Goal: Task Accomplishment & Management: Complete application form

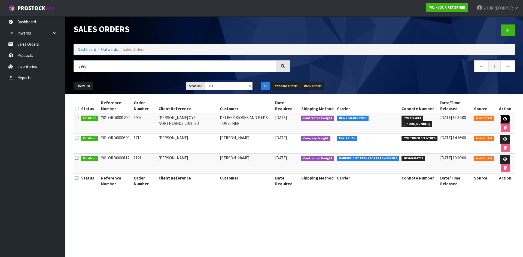
click at [504, 118] on icon at bounding box center [505, 119] width 4 height 4
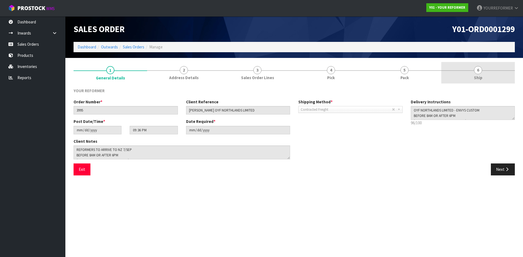
click at [477, 79] on span "Ship" at bounding box center [478, 78] width 8 height 6
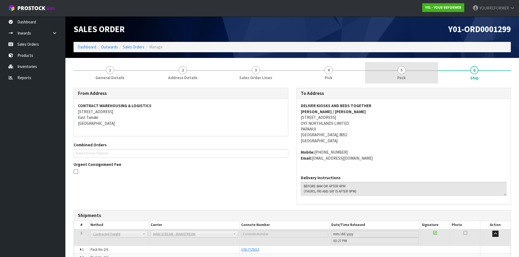
click at [408, 74] on link "5 Pack" at bounding box center [401, 73] width 73 height 22
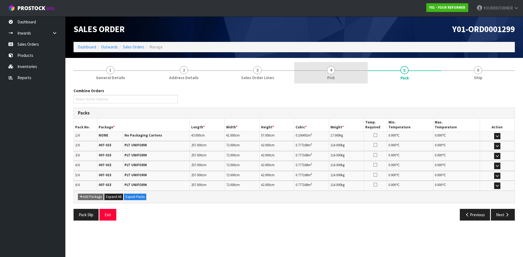
drag, startPoint x: 344, startPoint y: 69, endPoint x: 425, endPoint y: 79, distance: 81.1
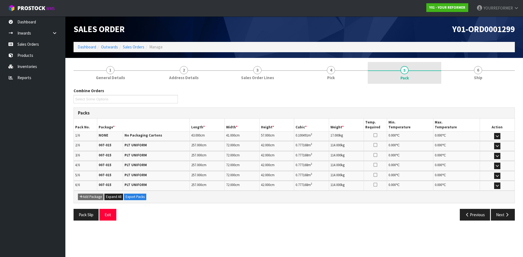
click at [344, 69] on link "4 Pick" at bounding box center [331, 73] width 74 height 22
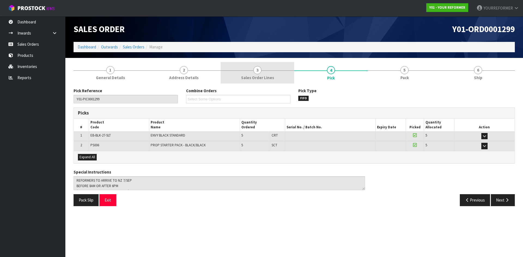
click at [267, 70] on link "3 Sales Order Lines" at bounding box center [258, 73] width 74 height 22
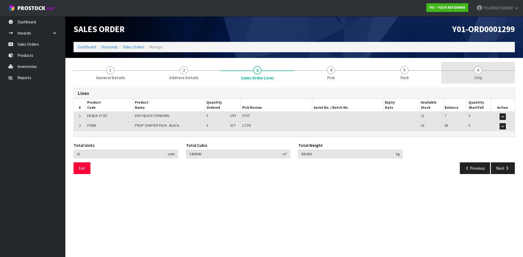
click at [464, 73] on link "6 Ship" at bounding box center [478, 73] width 74 height 22
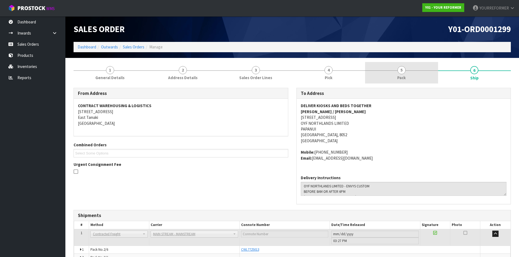
click at [382, 71] on link "5 Pack" at bounding box center [401, 73] width 73 height 22
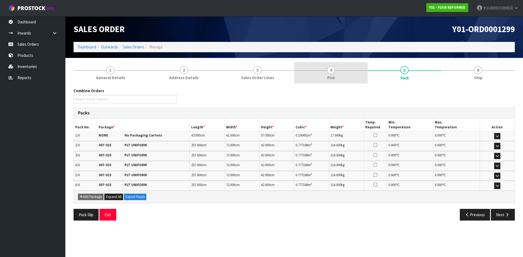
click at [348, 80] on link "4 Pick" at bounding box center [331, 73] width 74 height 22
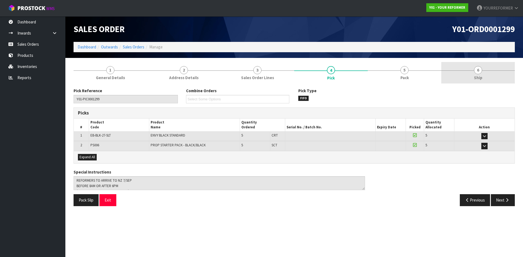
click at [468, 78] on link "6 Ship" at bounding box center [478, 73] width 74 height 22
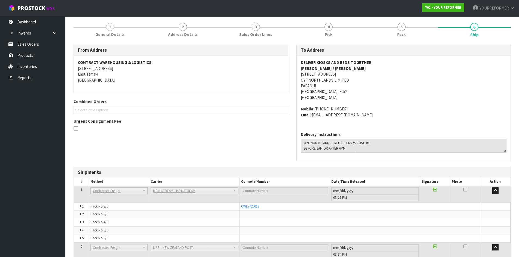
scroll to position [79, 0]
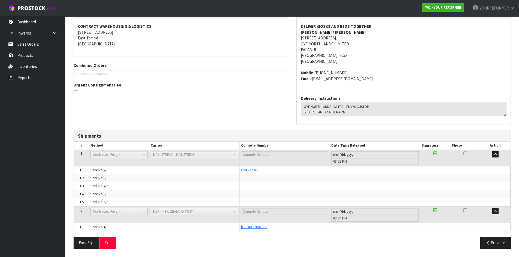
drag, startPoint x: 272, startPoint y: 229, endPoint x: 241, endPoint y: 230, distance: 30.5
click at [241, 230] on div "[PHONE_NUMBER]" at bounding box center [360, 227] width 238 height 5
click at [276, 241] on div "Pack Slip Exit" at bounding box center [180, 243] width 223 height 12
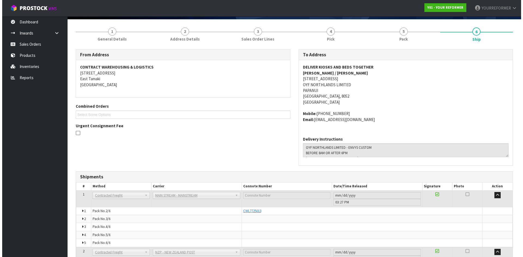
scroll to position [0, 0]
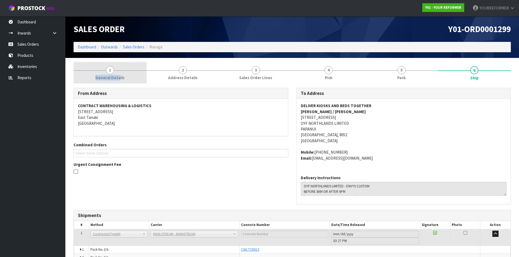
drag, startPoint x: 119, startPoint y: 75, endPoint x: 120, endPoint y: 78, distance: 3.6
click at [119, 75] on span "General Details" at bounding box center [109, 78] width 29 height 6
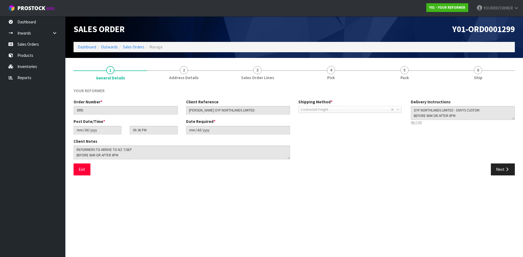
scroll to position [5, 0]
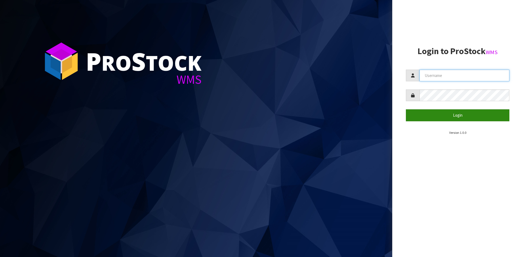
type input "YOURREFORMER"
click at [453, 117] on button "Login" at bounding box center [457, 115] width 103 height 12
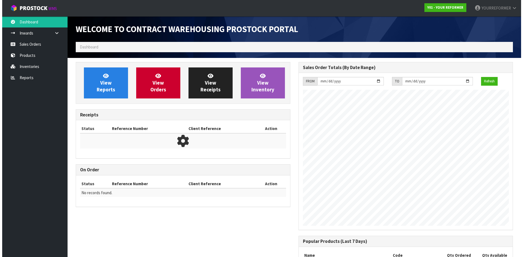
scroll to position [284, 222]
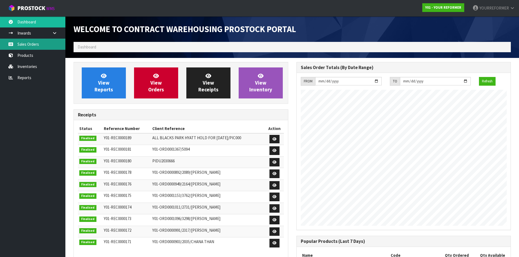
click at [48, 44] on link "Sales Orders" at bounding box center [32, 44] width 65 height 11
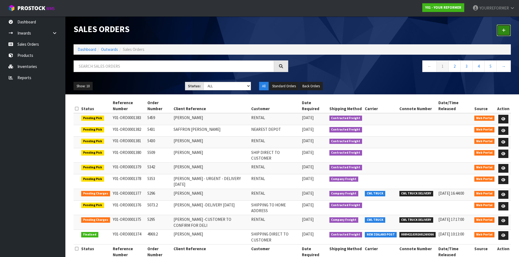
click at [508, 29] on link at bounding box center [503, 31] width 14 height 12
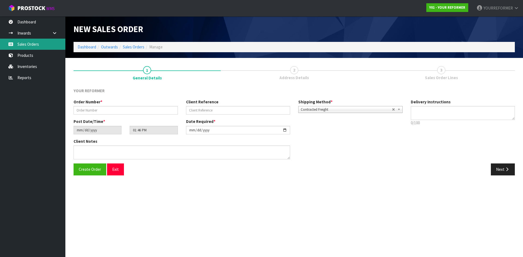
drag, startPoint x: 33, startPoint y: 42, endPoint x: 135, endPoint y: 53, distance: 102.5
click at [33, 42] on link "Sales Orders" at bounding box center [32, 44] width 65 height 11
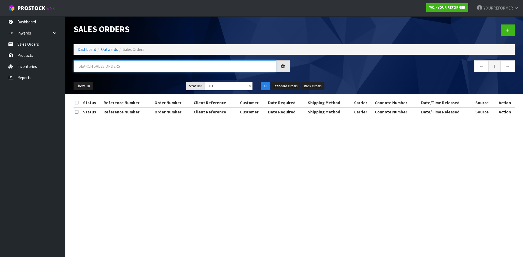
click at [117, 66] on input "text" at bounding box center [175, 66] width 202 height 12
paste input "5309"
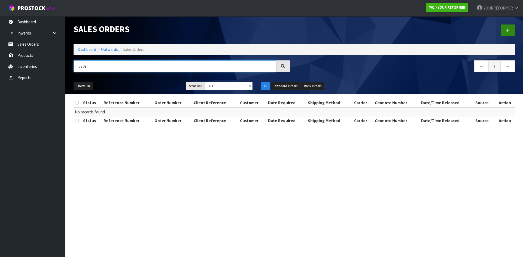
type input "5309"
click at [502, 32] on link at bounding box center [507, 31] width 14 height 12
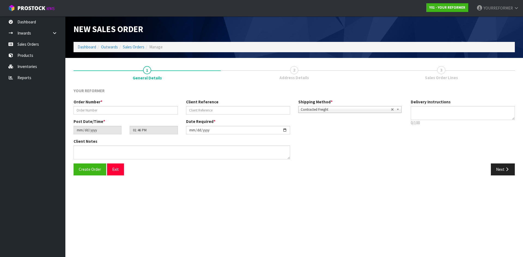
drag, startPoint x: 128, startPoint y: 106, endPoint x: 127, endPoint y: 111, distance: 5.2
click at [128, 107] on div "Order Number *" at bounding box center [125, 107] width 112 height 16
click at [126, 111] on input "text" at bounding box center [126, 110] width 104 height 8
paste input "5309"
type input "5309"
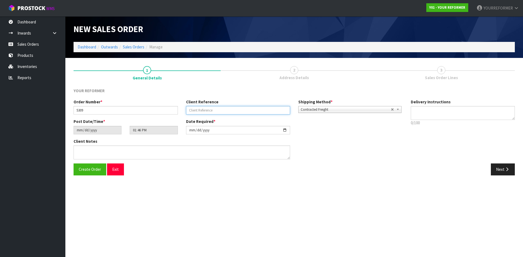
drag, startPoint x: 206, startPoint y: 109, endPoint x: 262, endPoint y: 115, distance: 56.4
click at [206, 109] on input "text" at bounding box center [238, 110] width 104 height 8
paste input "RIA LINGAD"
type input "RIA LINGAD"
click at [431, 121] on p "0/100" at bounding box center [463, 123] width 104 height 6
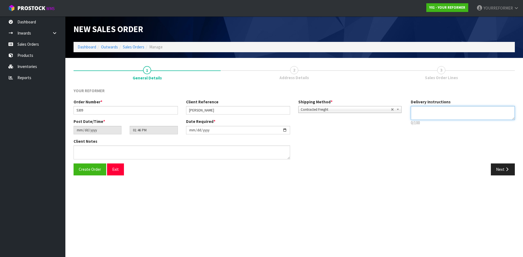
click at [432, 112] on textarea at bounding box center [463, 113] width 104 height 14
click at [428, 111] on textarea at bounding box center [463, 113] width 104 height 14
click at [425, 117] on textarea at bounding box center [463, 113] width 104 height 14
paste textarea "+64 274 808 480"
type textarea "RENTAL +64 274 808 480"
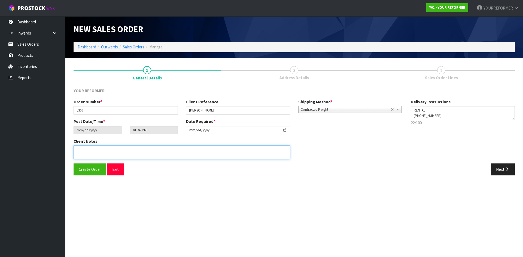
drag, startPoint x: 162, startPoint y: 148, endPoint x: 162, endPoint y: 154, distance: 5.4
click at [161, 148] on textarea at bounding box center [182, 153] width 216 height 14
paste textarea "RIA LINGAD 17 KAPIA STREET AUK PUKEKOHE 2120 NEW ZEALAND +64 274 808 480"
type textarea "RIA LINGAD 17 KAPIA STREET AUK PUKEKOHE 2120 NEW ZEALAND +64 274 808 480"
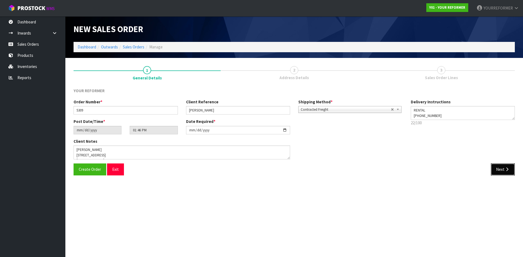
drag, startPoint x: 500, startPoint y: 172, endPoint x: 499, endPoint y: 170, distance: 3.0
click at [501, 172] on button "Next" at bounding box center [503, 170] width 24 height 12
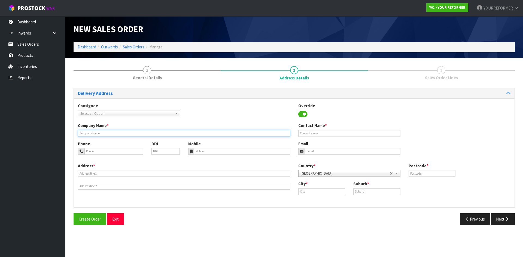
click at [102, 131] on input "text" at bounding box center [184, 133] width 212 height 7
type input "RENTAL"
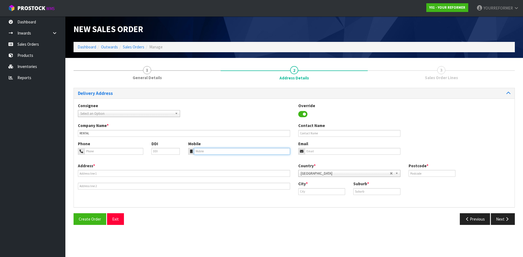
drag, startPoint x: 204, startPoint y: 148, endPoint x: 181, endPoint y: 161, distance: 26.2
click at [204, 148] on input "tel" at bounding box center [242, 151] width 96 height 7
paste input "+64 274 808 480"
type input "+64 274 808 480"
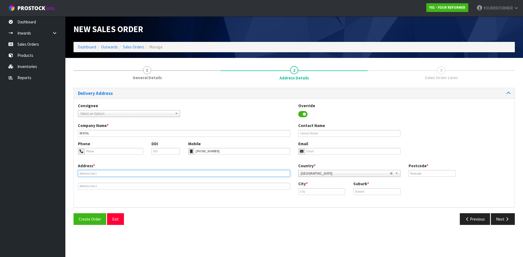
click at [87, 172] on input "text" at bounding box center [184, 173] width 212 height 7
click at [85, 173] on input "text" at bounding box center [184, 173] width 212 height 7
paste input "17 KAPIA STREET AUK PUKEKOHE 2120 NEW ZEALAND"
type input "17 KAPIA STREET AUK PUKEKOHE 2120 NEW ZEALAND"
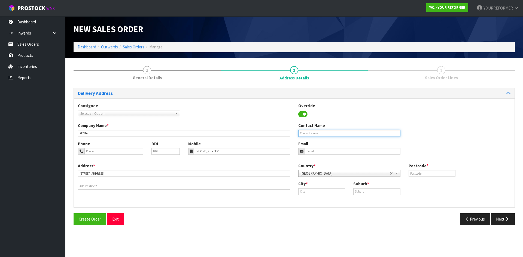
drag, startPoint x: 332, startPoint y: 131, endPoint x: 189, endPoint y: 137, distance: 142.8
click at [332, 131] on input "text" at bounding box center [349, 133] width 102 height 7
click at [318, 135] on input "text" at bounding box center [349, 133] width 102 height 7
paste input "RIA LINGAD"
type input "RIA LINGAD"
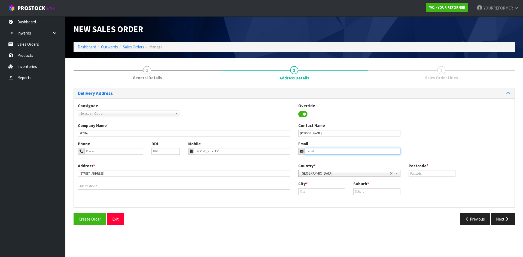
drag, startPoint x: 314, startPoint y: 151, endPoint x: 306, endPoint y: 152, distance: 8.7
click at [314, 151] on input "email" at bounding box center [353, 151] width 96 height 7
drag, startPoint x: 352, startPoint y: 152, endPoint x: 406, endPoint y: 159, distance: 54.9
click at [352, 152] on input "email" at bounding box center [353, 151] width 96 height 7
paste input "hello@yourlocalcoffeeroasters.co.nz"
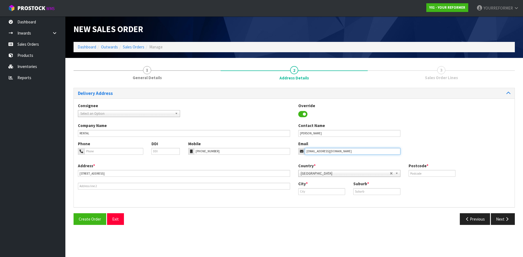
type input "hello@yourlocalcoffeeroasters.co.nz"
click at [451, 172] on input "text" at bounding box center [431, 173] width 47 height 7
type input "2120"
drag, startPoint x: 368, startPoint y: 192, endPoint x: 364, endPoint y: 191, distance: 3.3
click at [368, 192] on input "text" at bounding box center [376, 191] width 47 height 7
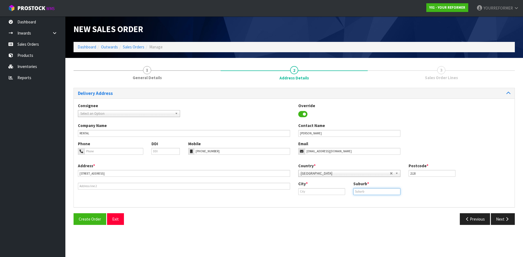
paste input "PUKEKOHE"
type input "PUKEKOHE"
click at [321, 192] on input "text" at bounding box center [321, 191] width 47 height 7
click at [322, 200] on link "[GEOGRAPHIC_DATA]" at bounding box center [323, 200] width 50 height 7
type input "[GEOGRAPHIC_DATA]"
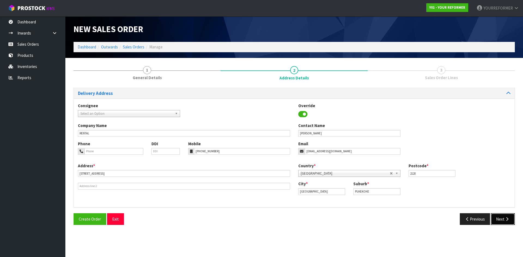
click at [507, 220] on icon "button" at bounding box center [506, 219] width 5 height 4
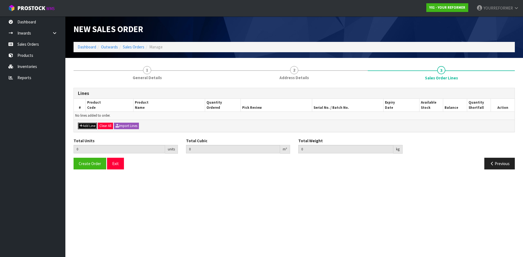
click at [89, 128] on button "Add Line" at bounding box center [87, 126] width 19 height 7
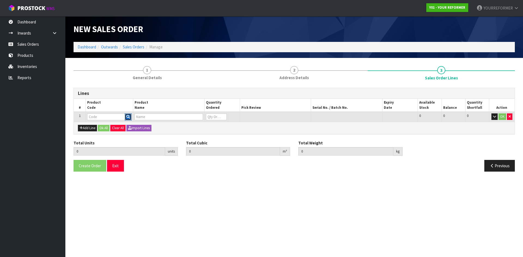
click at [128, 115] on icon "button" at bounding box center [128, 117] width 4 height 4
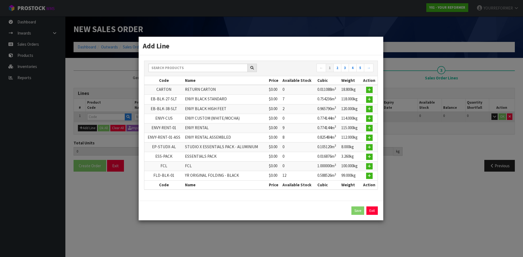
click at [171, 108] on td "EB-BLK-38-SLT" at bounding box center [163, 109] width 39 height 10
click at [169, 63] on div "← 1 2 3 4 5 →" at bounding box center [260, 68] width 233 height 15
click at [166, 65] on input "text" at bounding box center [197, 68] width 99 height 8
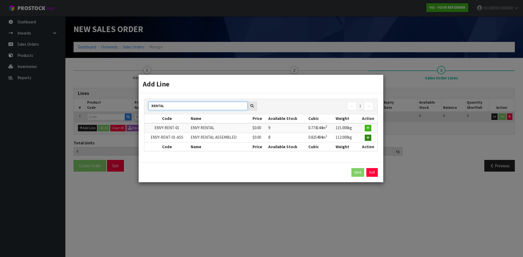
type input "RENTAL"
drag, startPoint x: 371, startPoint y: 139, endPoint x: 348, endPoint y: 140, distance: 22.6
click at [371, 139] on button "button" at bounding box center [368, 138] width 7 height 7
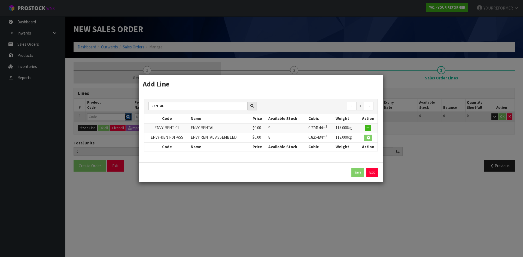
type input "0.000000"
type input "0.000"
type input "ENVY-RENT-01-ASS"
type input "ENVY RENTAL ASSEMBLED"
type input "0"
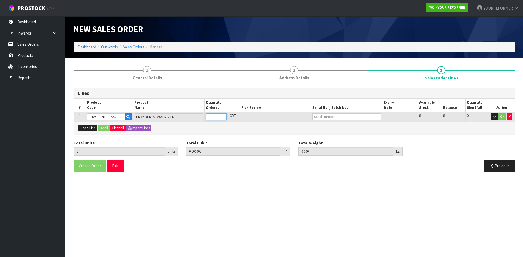
type input "1"
type input "0.825484"
type input "112"
type input "1"
click at [221, 115] on input "1" at bounding box center [216, 117] width 21 height 7
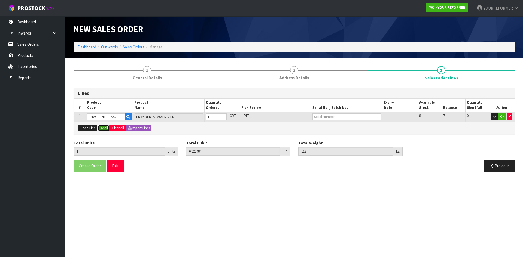
click at [105, 128] on button "Ok All" at bounding box center [104, 128] width 12 height 7
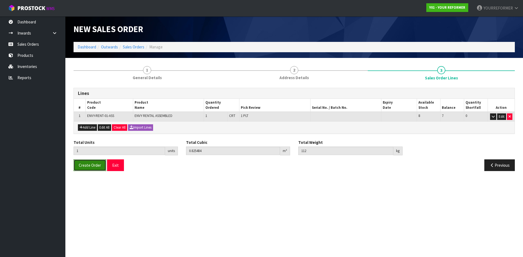
click at [85, 168] on span "Create Order" at bounding box center [90, 165] width 22 height 5
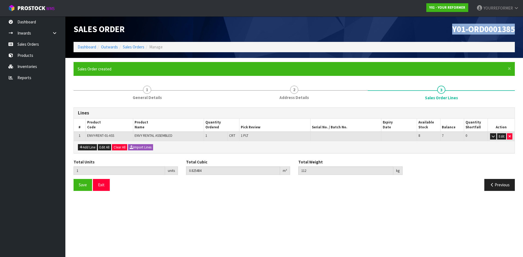
drag, startPoint x: 519, startPoint y: 30, endPoint x: 419, endPoint y: 29, distance: 100.2
click at [423, 29] on header "Sales Order Y01-ORD0001385 Dashboard Outwards Sales Orders Manage" at bounding box center [293, 37] width 457 height 42
copy span "Y01-ORD0001385"
drag, startPoint x: 38, startPoint y: 45, endPoint x: 34, endPoint y: 46, distance: 4.0
click at [37, 45] on link "Sales Orders" at bounding box center [32, 44] width 65 height 11
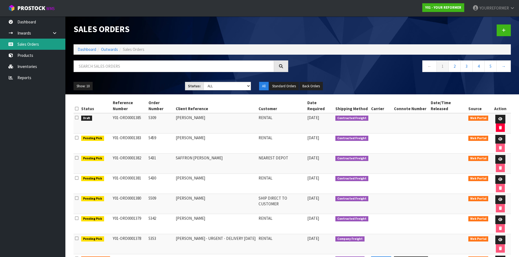
drag, startPoint x: 44, startPoint y: 46, endPoint x: 85, endPoint y: 12, distance: 52.9
click at [44, 46] on link "Sales Orders" at bounding box center [32, 44] width 65 height 11
